Goal: Task Accomplishment & Management: Manage account settings

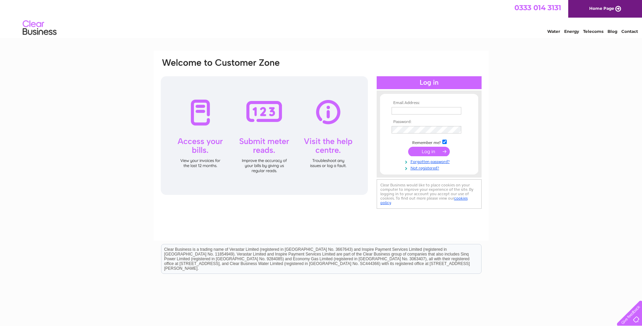
type input "mmiddleton22@gmail.com"
click at [430, 154] on input "submit" at bounding box center [429, 151] width 42 height 9
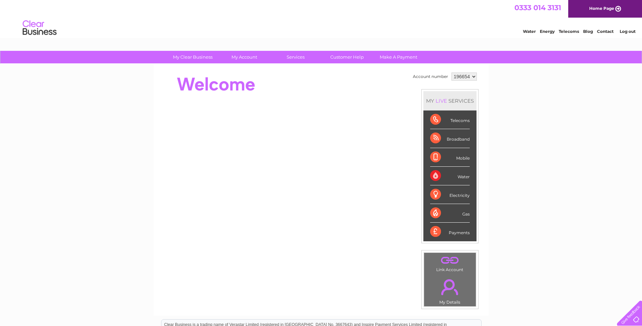
drag, startPoint x: 468, startPoint y: 74, endPoint x: 469, endPoint y: 78, distance: 4.1
click at [468, 74] on select "196654 452472" at bounding box center [464, 76] width 25 height 8
select select "452472"
click at [452, 72] on select "196654 452472" at bounding box center [464, 76] width 25 height 8
click at [563, 120] on div "My Clear Business Login Details My Details My Preferences Link Account My Accou…" at bounding box center [321, 241] width 642 height 380
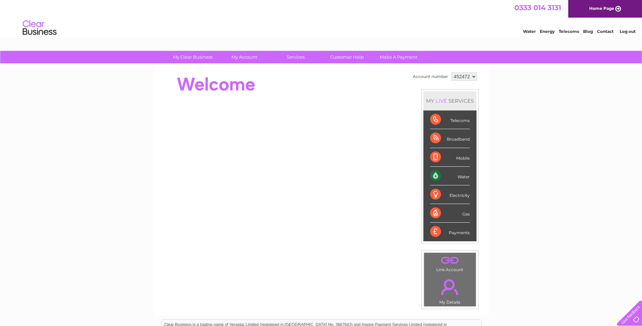
click at [453, 176] on div "Water" at bounding box center [450, 176] width 40 height 19
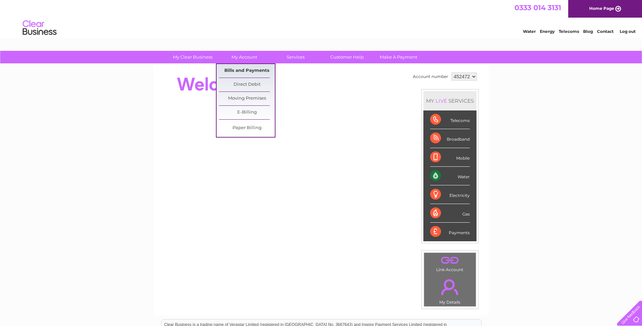
click at [249, 67] on link "Bills and Payments" at bounding box center [247, 71] width 56 height 14
click at [252, 73] on link "Bills and Payments" at bounding box center [247, 71] width 56 height 14
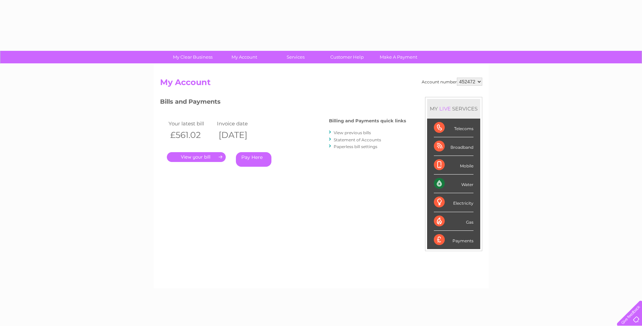
click at [214, 159] on link "." at bounding box center [196, 157] width 59 height 10
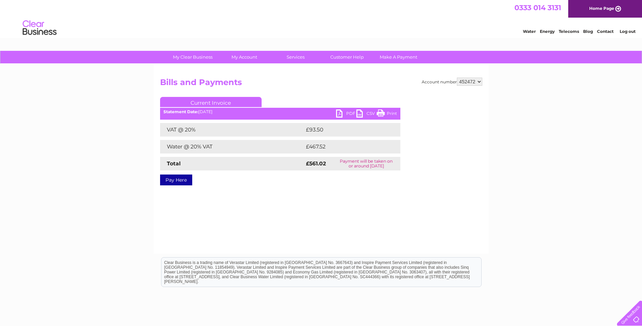
click at [343, 114] on link "PDF" at bounding box center [346, 114] width 20 height 10
drag, startPoint x: 285, startPoint y: 222, endPoint x: 244, endPoint y: 155, distance: 79.0
click at [284, 222] on div "Account number 196654 452472 Bills and Payments Current Invoice PDF CSV Print" at bounding box center [321, 159] width 335 height 190
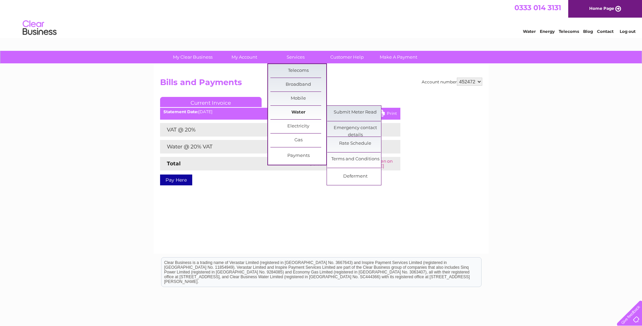
click at [310, 113] on link "Water" at bounding box center [298, 113] width 56 height 14
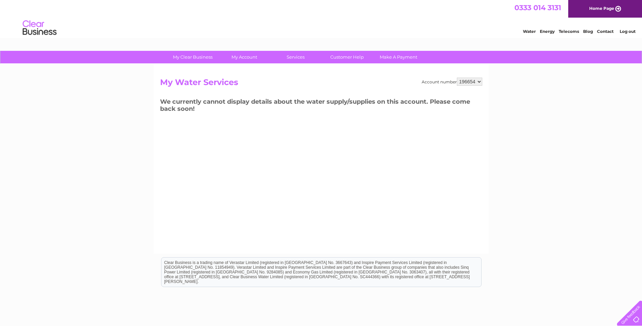
click at [636, 31] on link "Log out" at bounding box center [628, 31] width 16 height 5
